Goal: Information Seeking & Learning: Learn about a topic

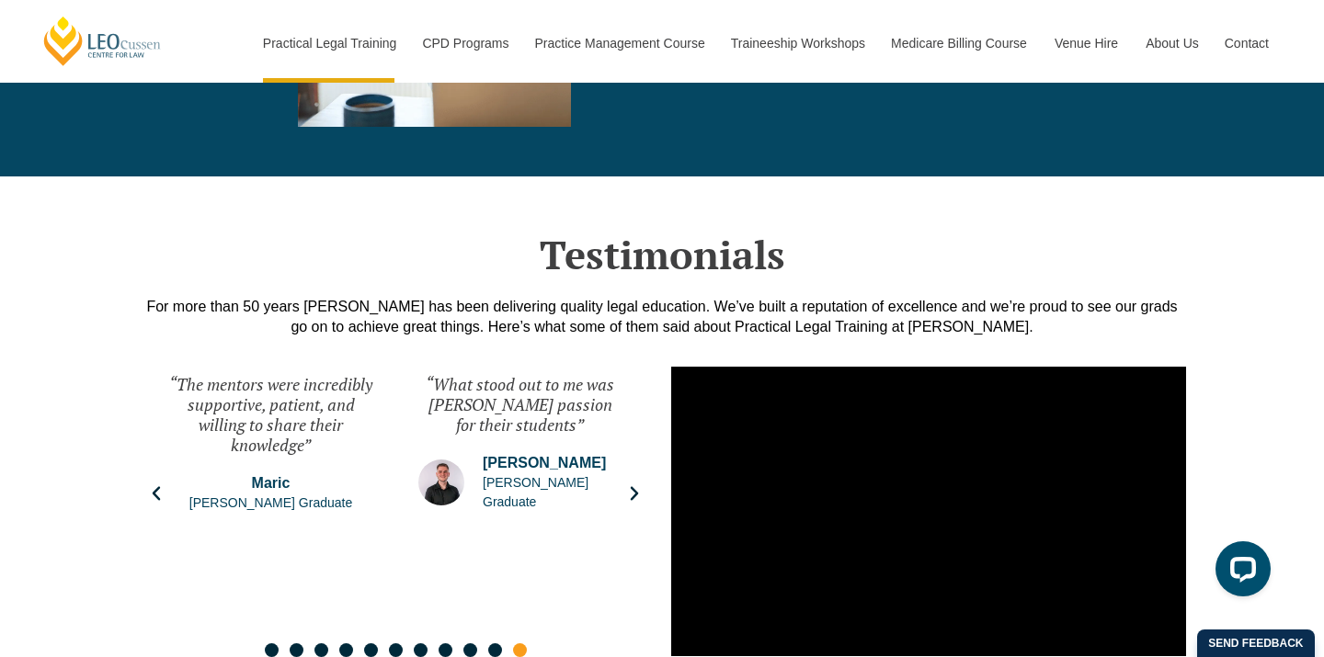
scroll to position [4163, 0]
